Goal: Task Accomplishment & Management: Complete application form

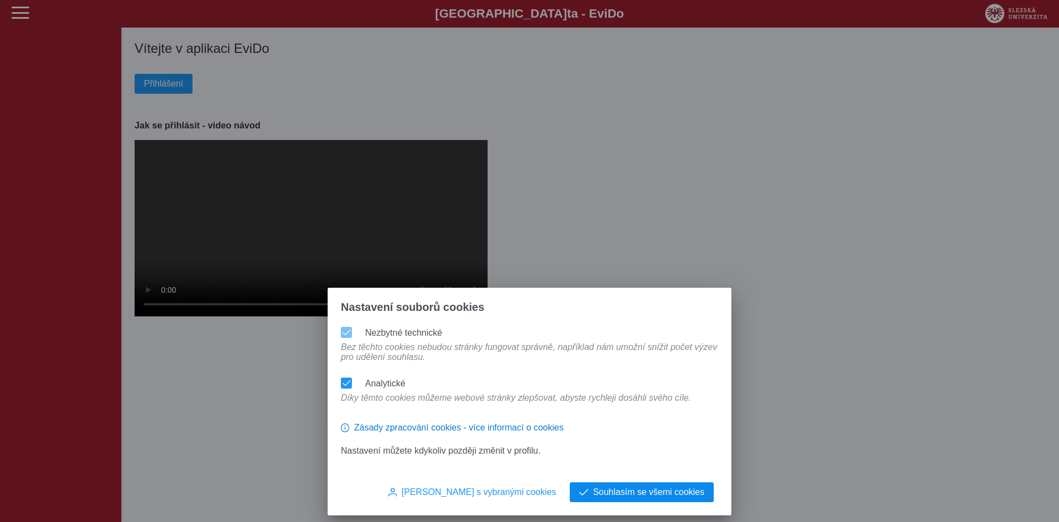
click at [654, 493] on span "Souhlasím se všemi cookies" at bounding box center [648, 492] width 111 height 10
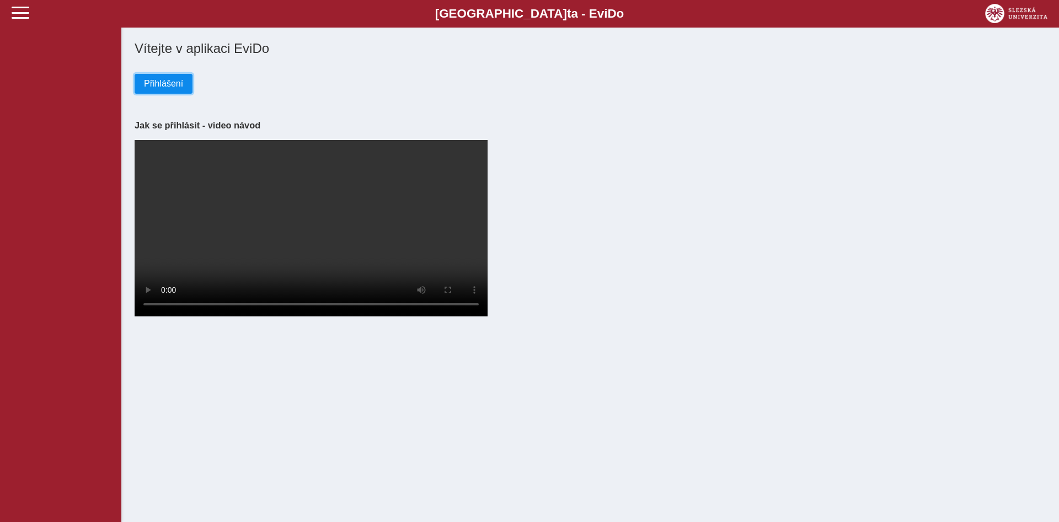
click at [159, 78] on button "Přihlášení" at bounding box center [164, 84] width 58 height 20
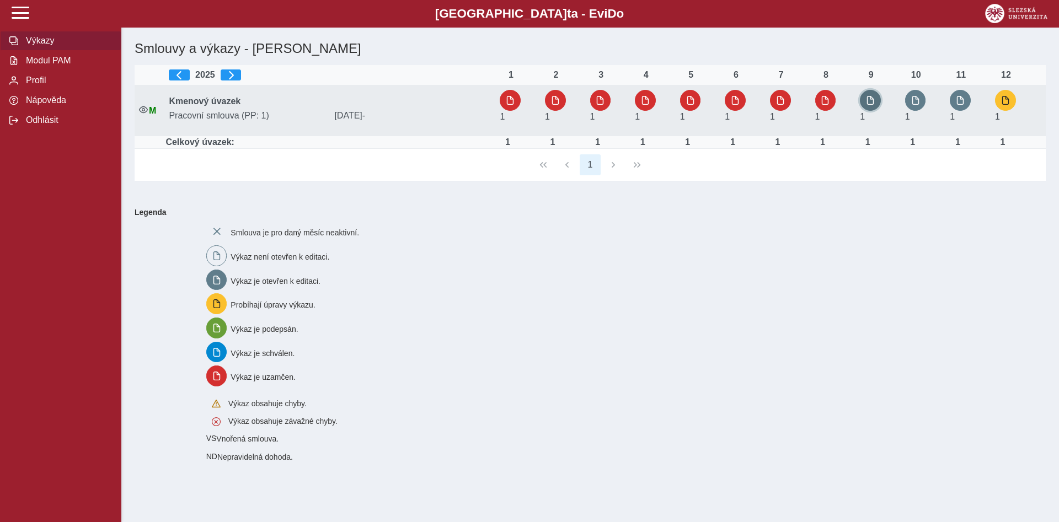
click at [877, 101] on button "button" at bounding box center [870, 100] width 21 height 21
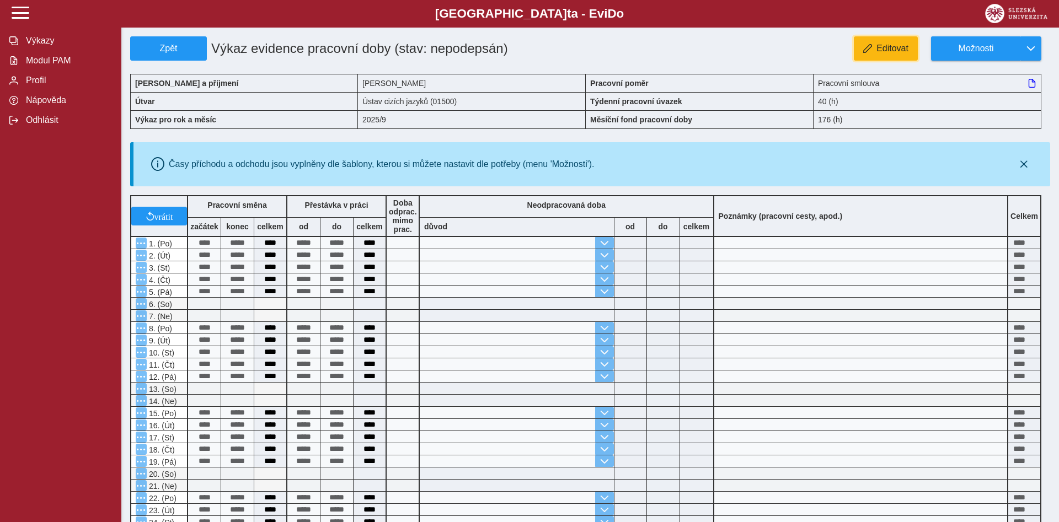
click at [887, 51] on span "Editovat" at bounding box center [892, 49] width 32 height 10
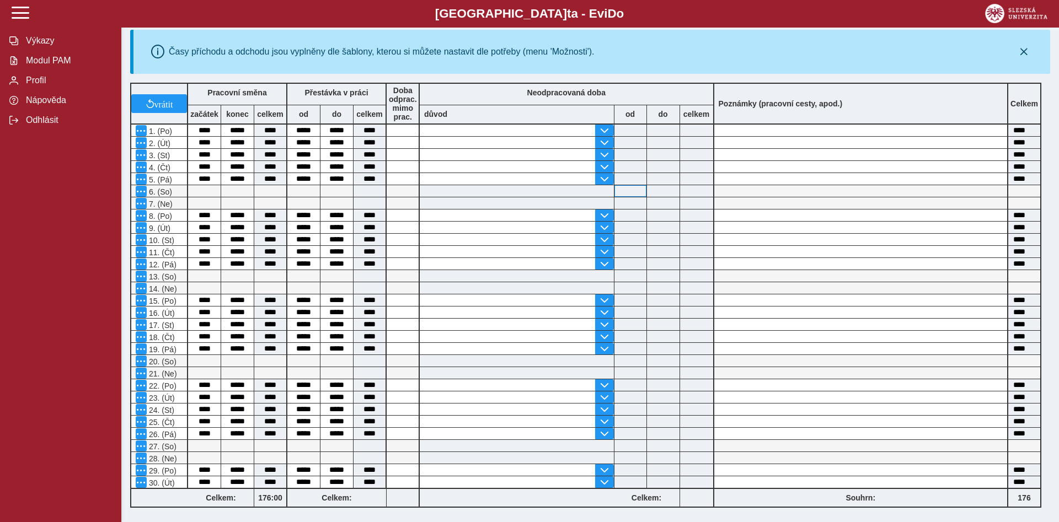
scroll to position [262, 0]
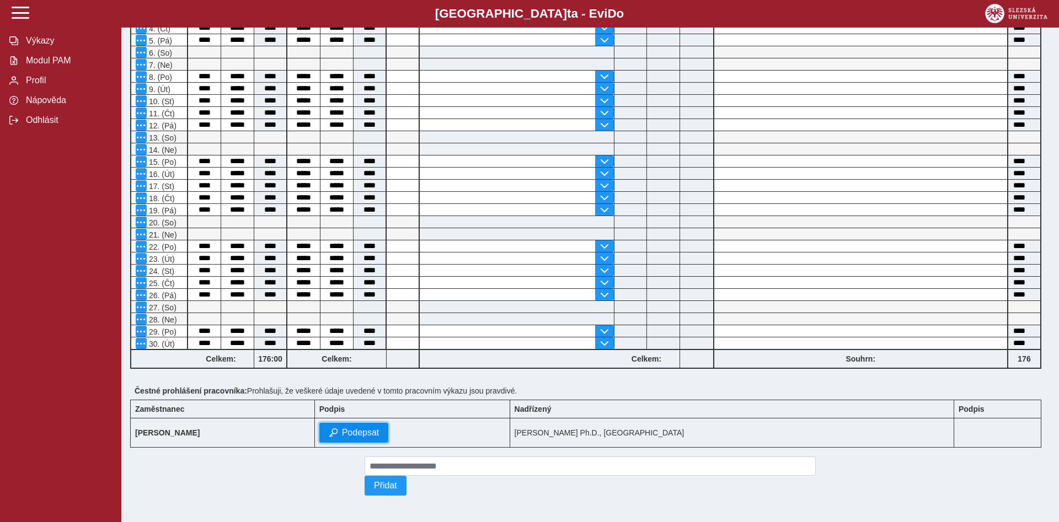
click at [379, 428] on span "Podepsat" at bounding box center [360, 433] width 37 height 10
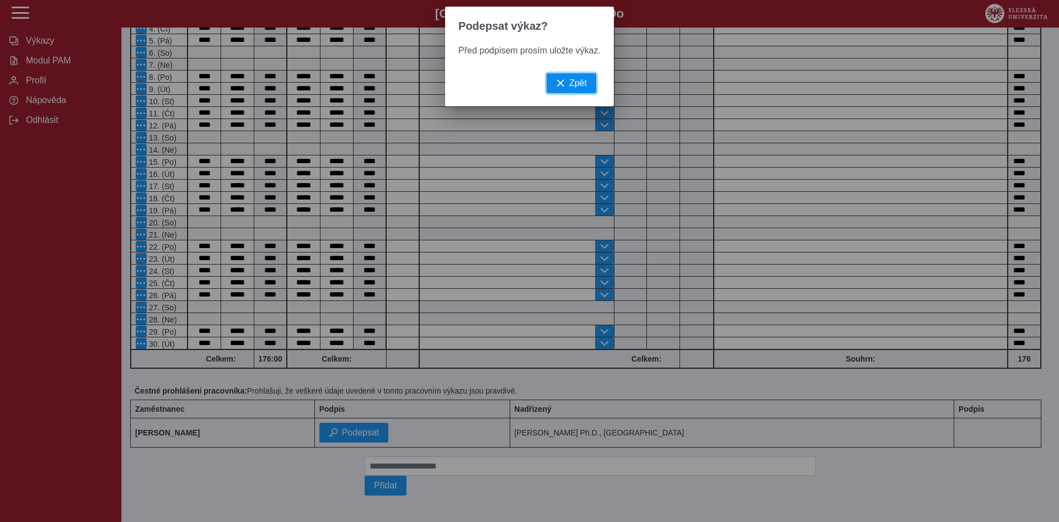
click at [574, 88] on span "Zpět" at bounding box center [578, 83] width 18 height 10
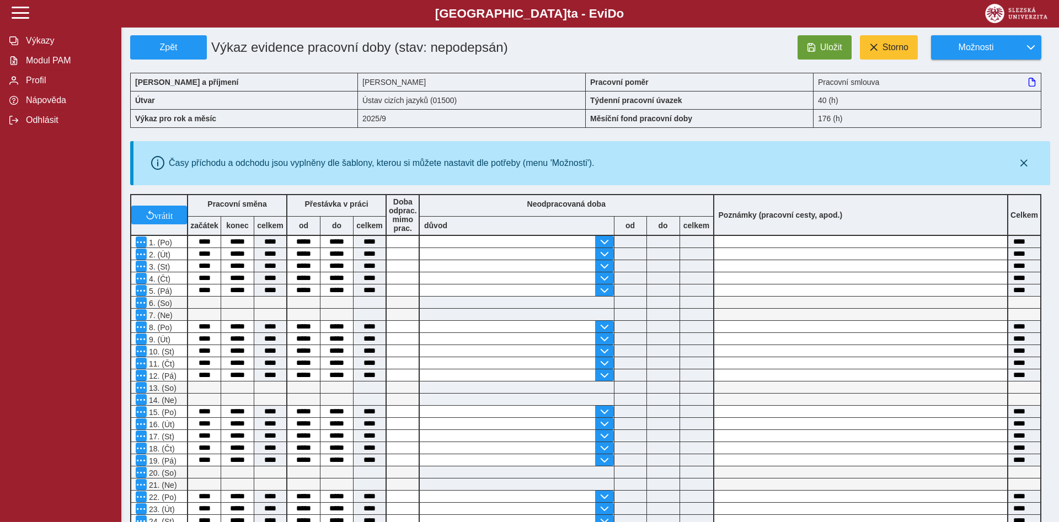
scroll to position [0, 0]
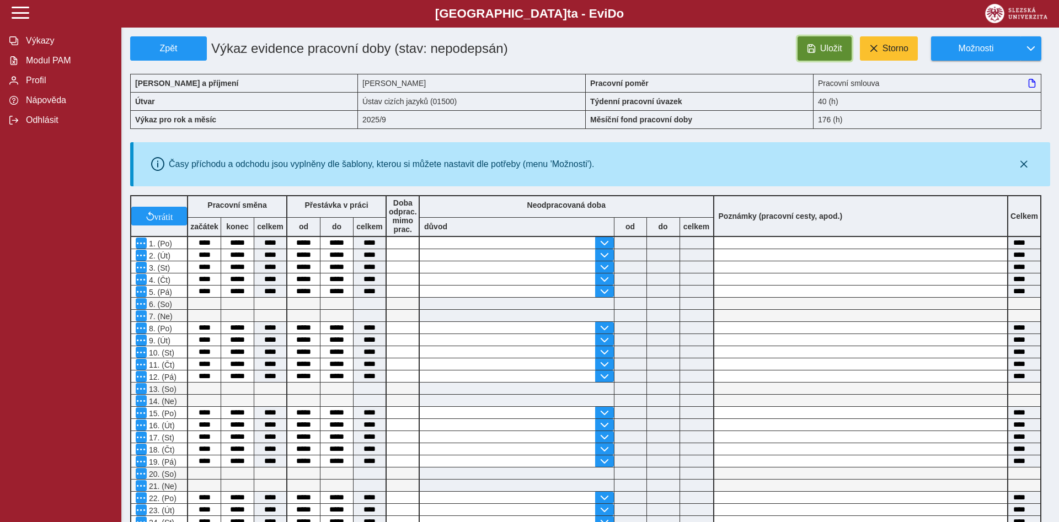
click at [828, 40] on button "Uložit" at bounding box center [824, 48] width 54 height 24
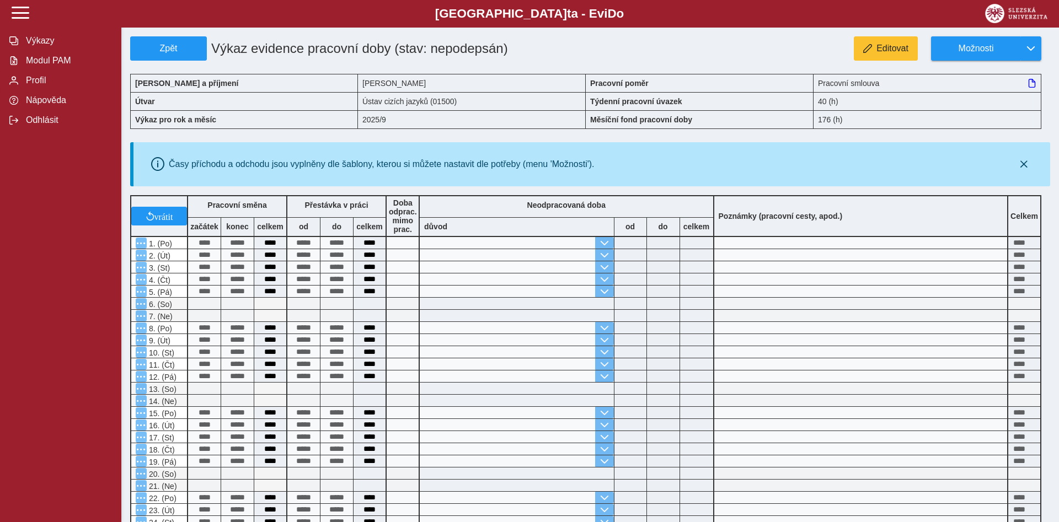
scroll to position [225, 0]
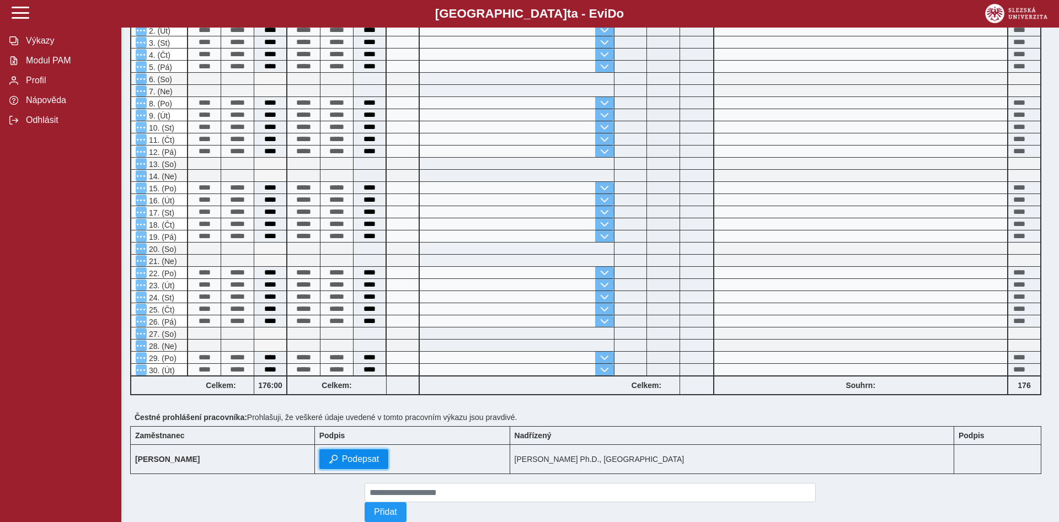
click at [379, 464] on span "Podepsat" at bounding box center [360, 459] width 37 height 10
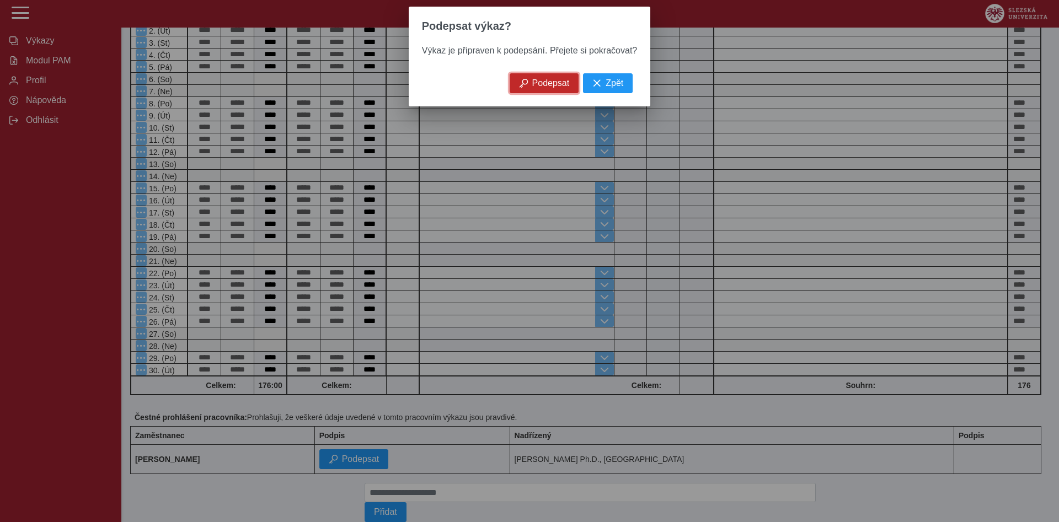
click at [549, 88] on span "Podepsat" at bounding box center [550, 83] width 37 height 10
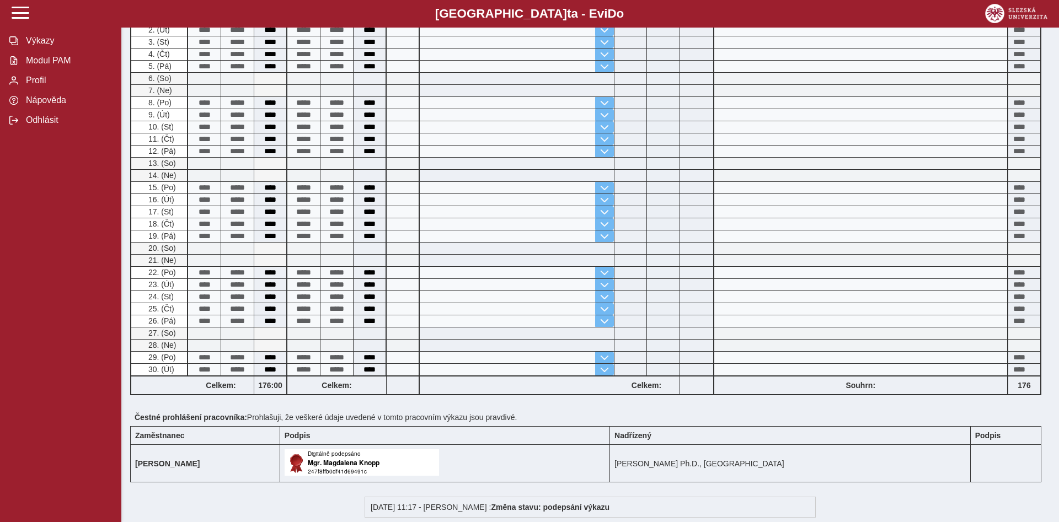
scroll to position [56, 0]
